Goal: Information Seeking & Learning: Learn about a topic

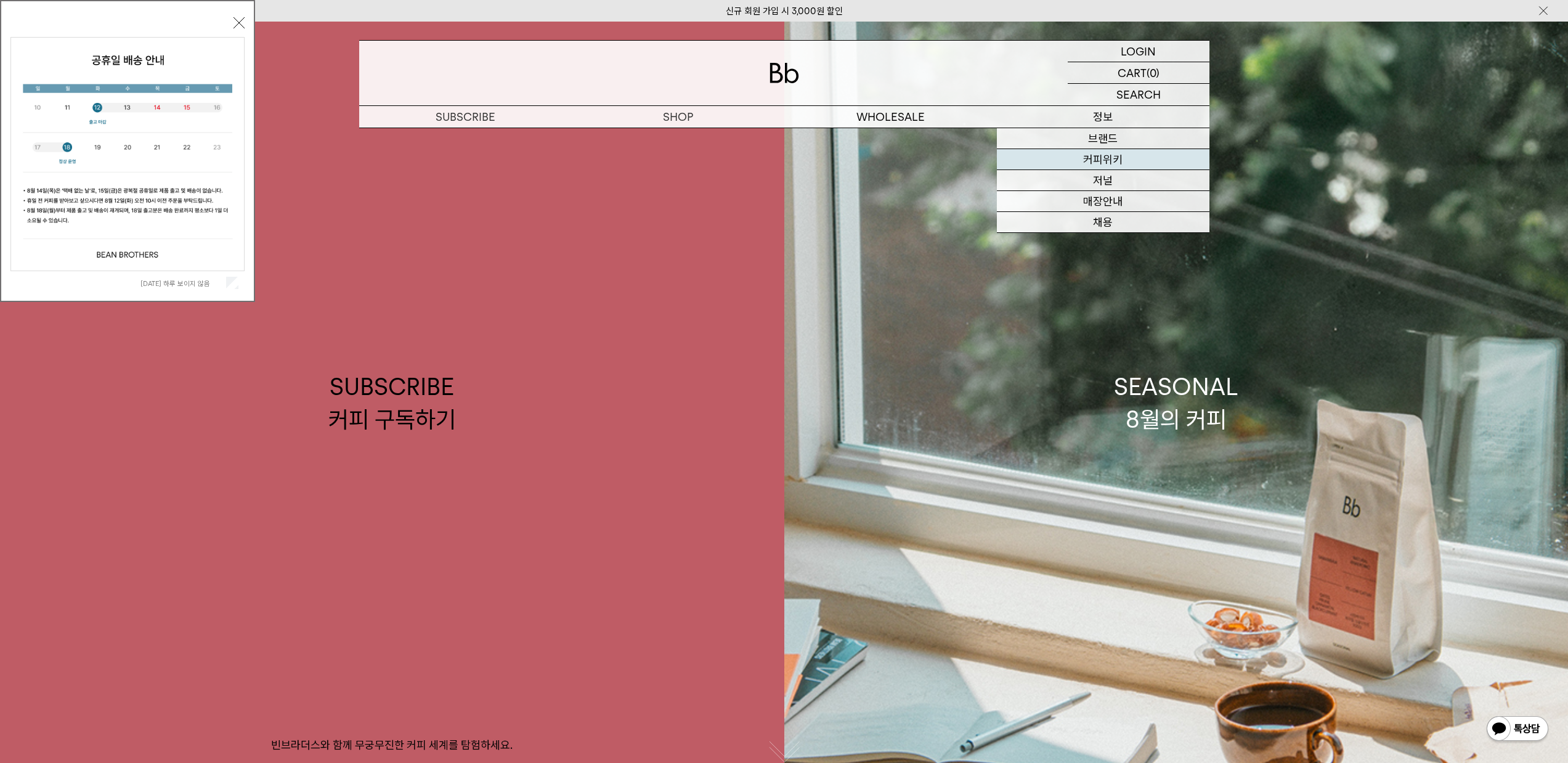
click at [1090, 161] on link "커피위키" at bounding box center [1103, 159] width 213 height 21
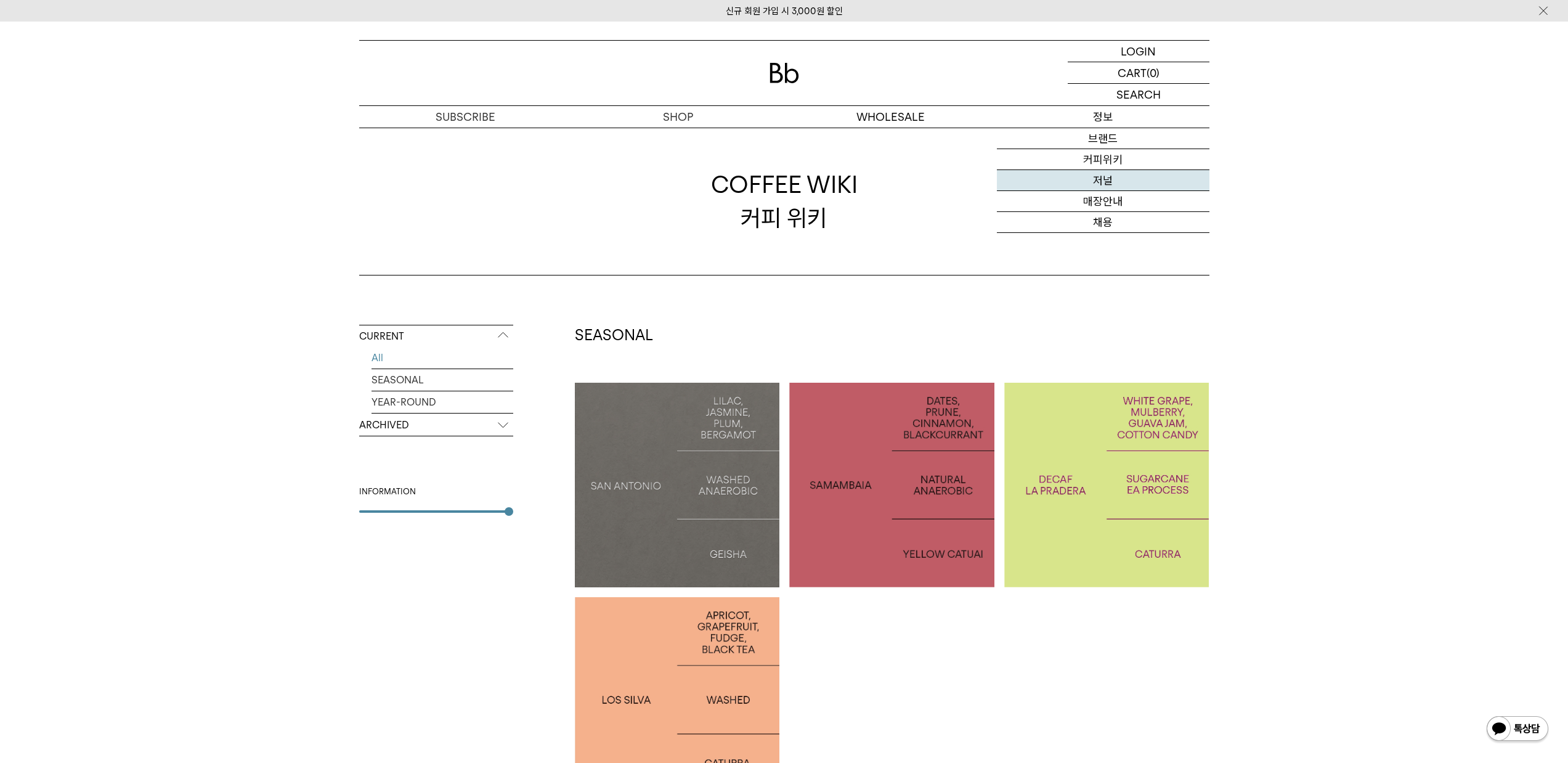
click at [1101, 186] on link "저널" at bounding box center [1103, 181] width 213 height 21
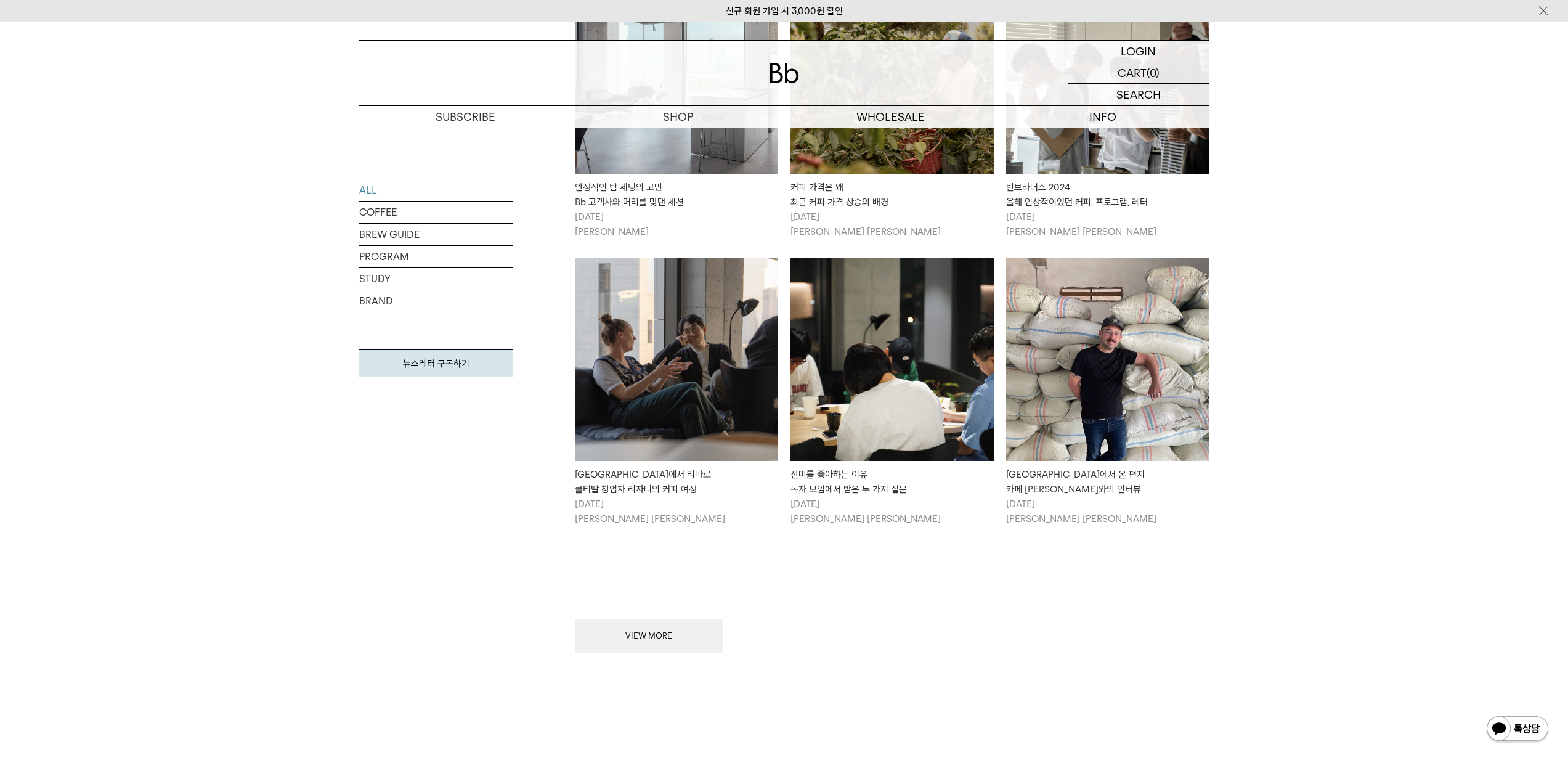
scroll to position [1479, 0]
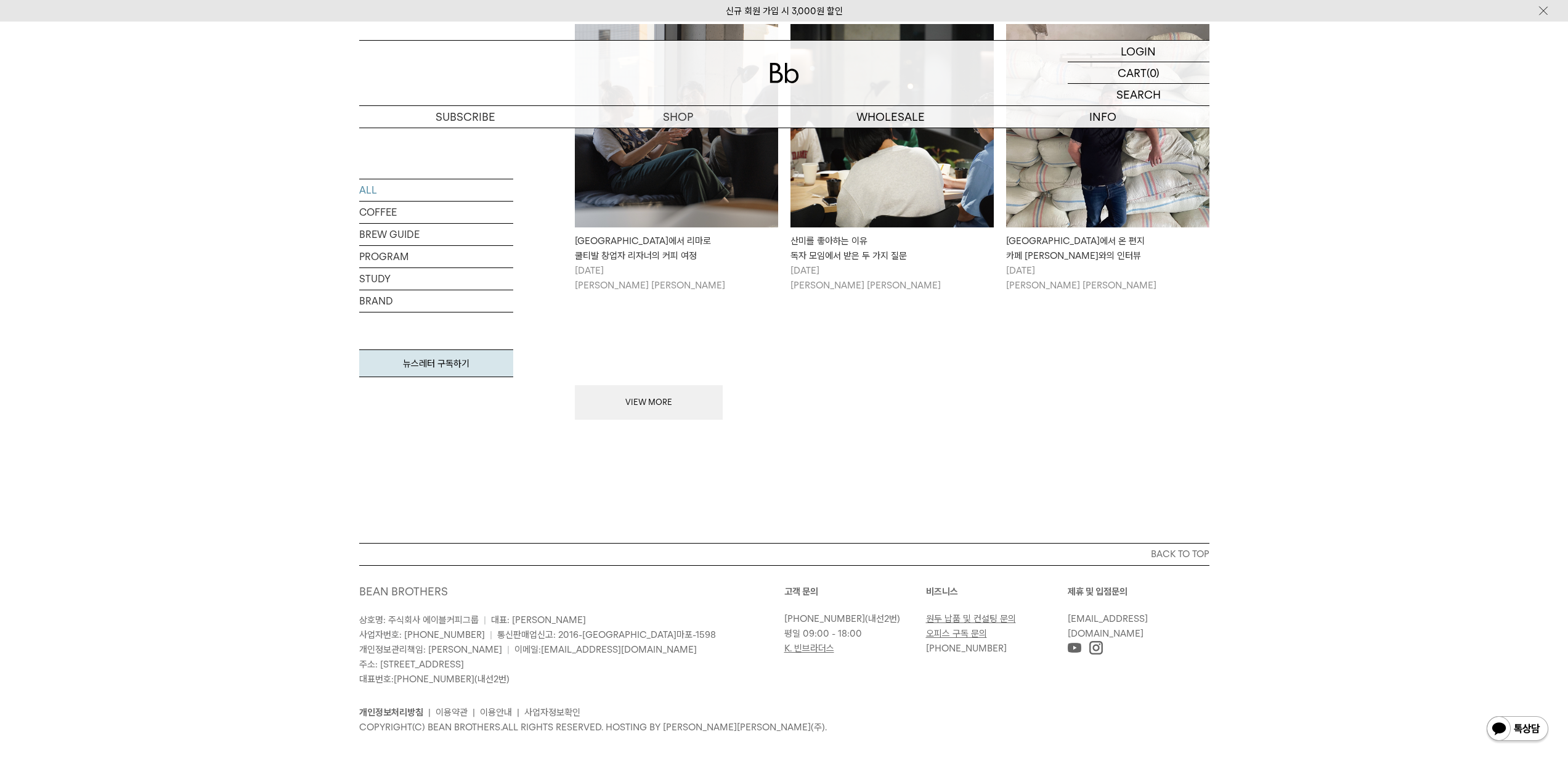
click at [1096, 641] on img at bounding box center [1096, 648] width 14 height 14
click at [393, 194] on link "ALL" at bounding box center [436, 190] width 154 height 22
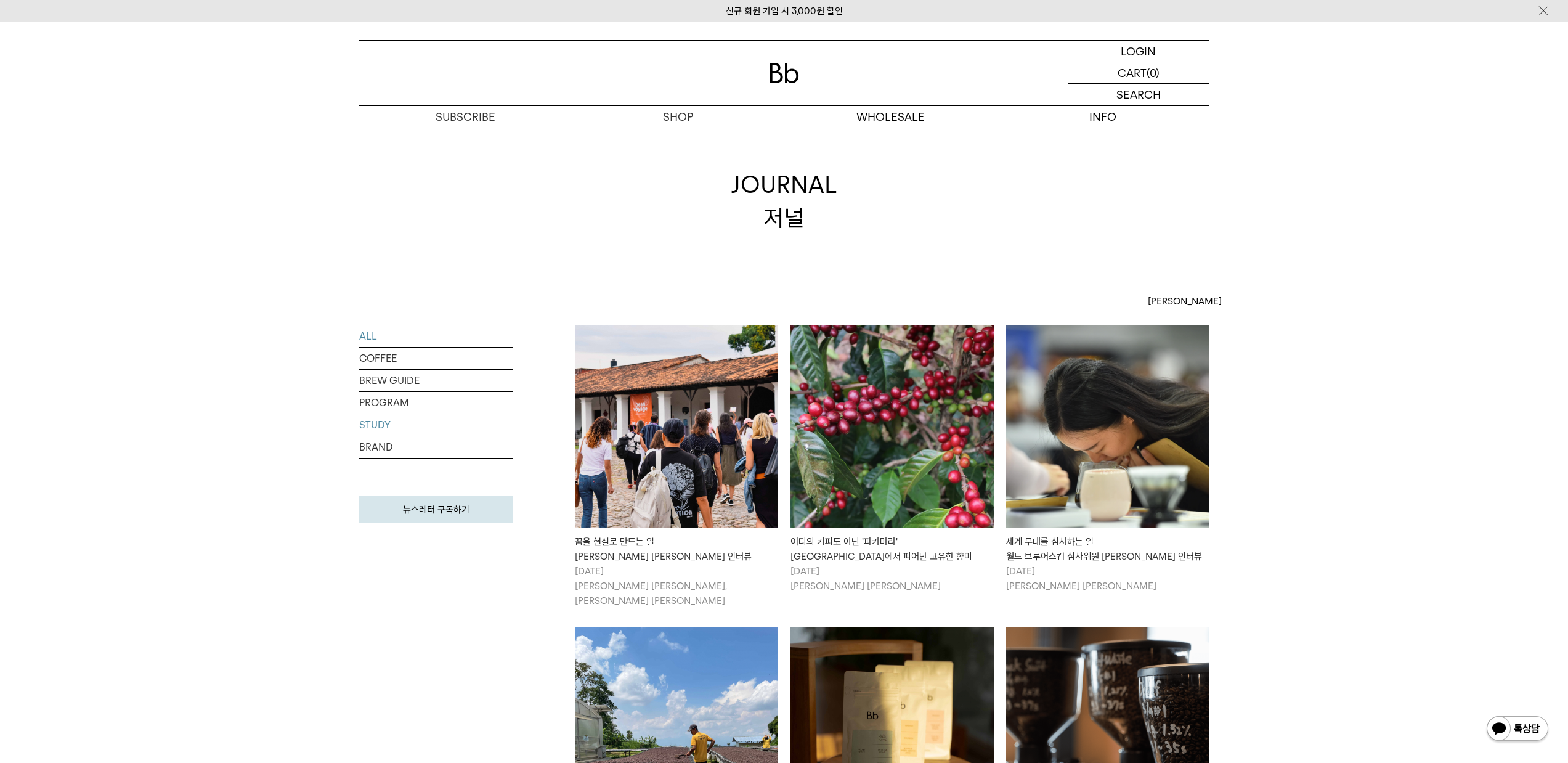
click at [371, 421] on link "STUDY" at bounding box center [436, 425] width 154 height 22
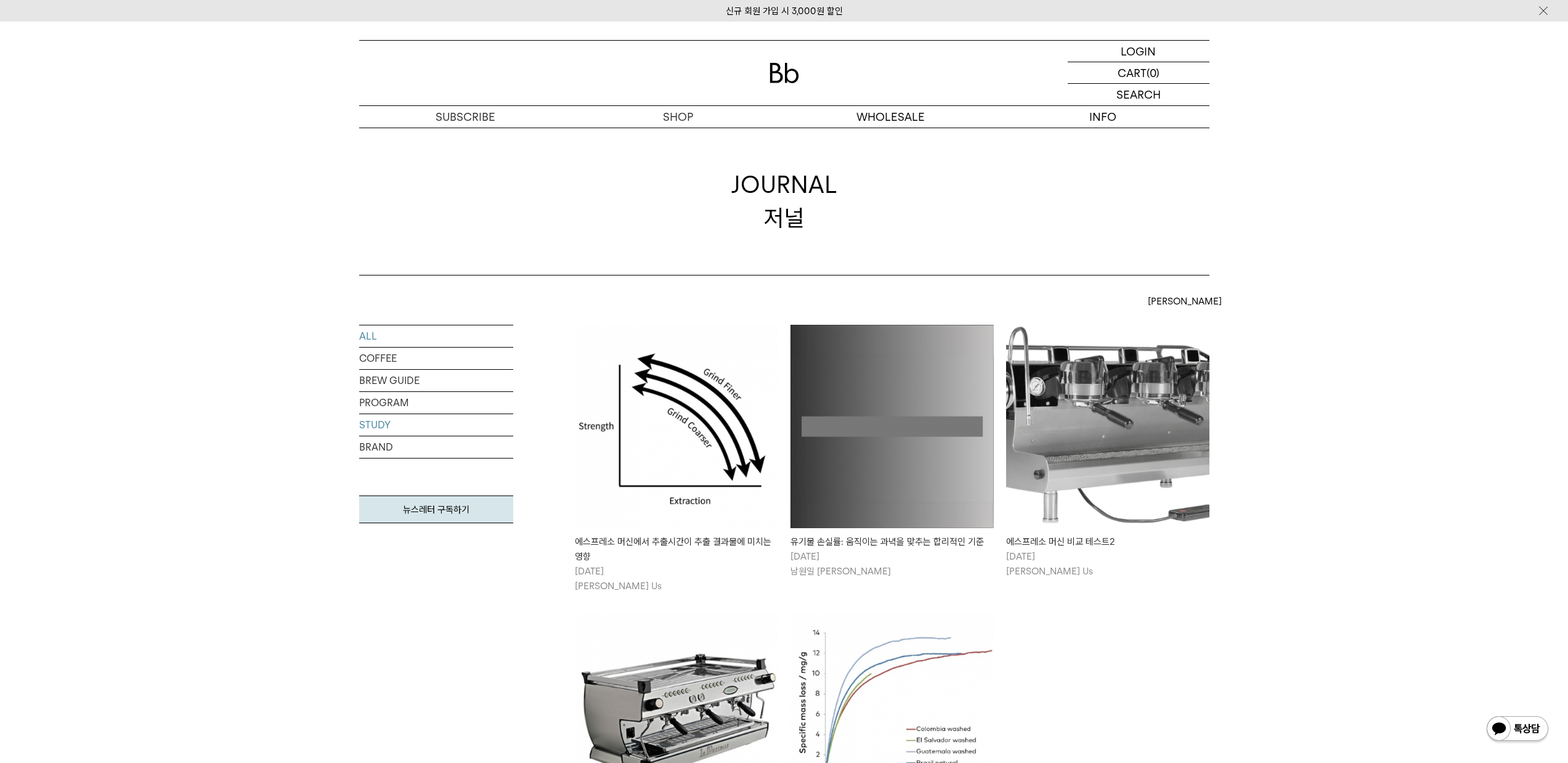
click at [380, 344] on link "ALL" at bounding box center [436, 335] width 154 height 22
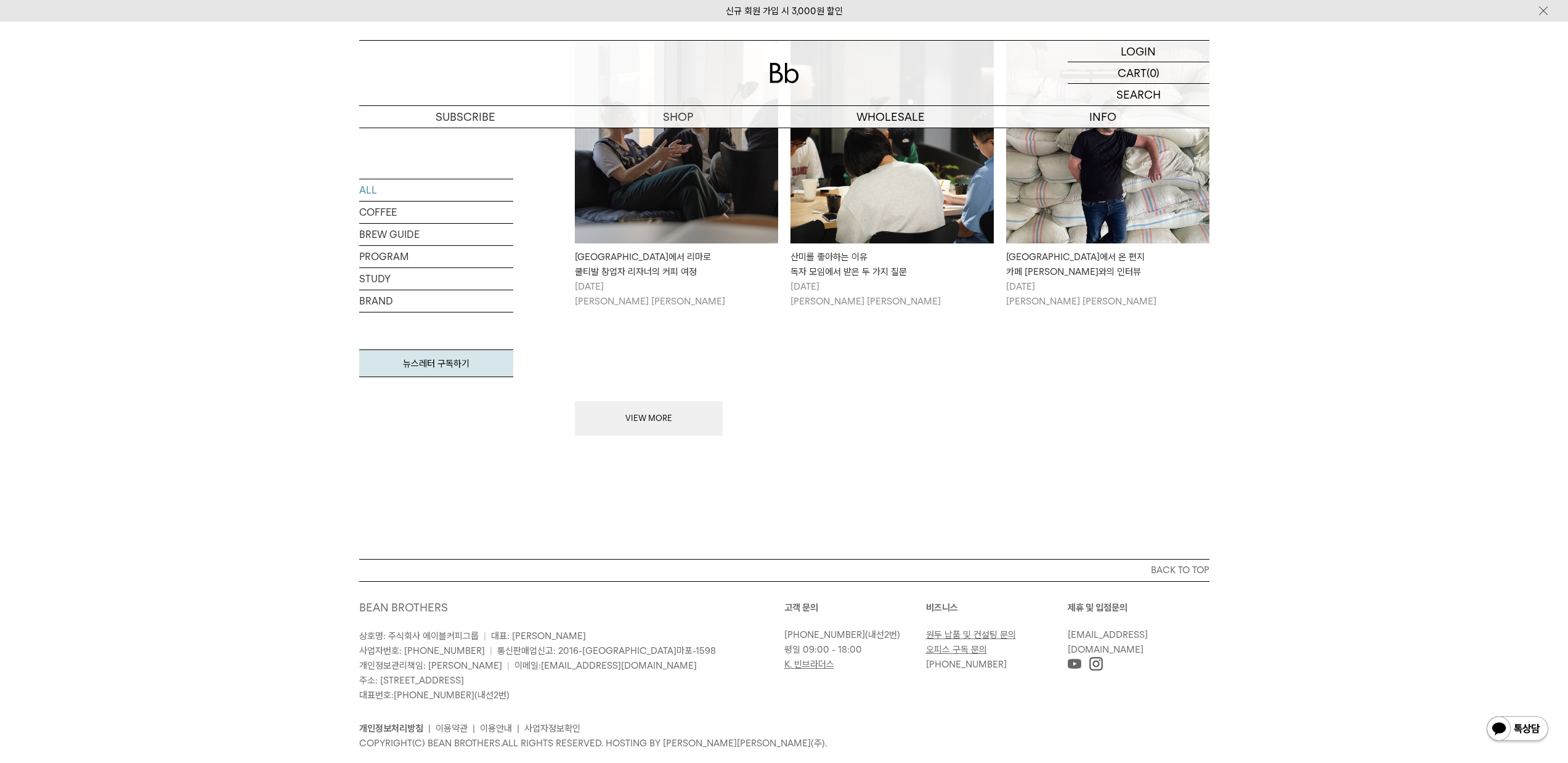
scroll to position [1479, 0]
